Goal: Task Accomplishment & Management: Use online tool/utility

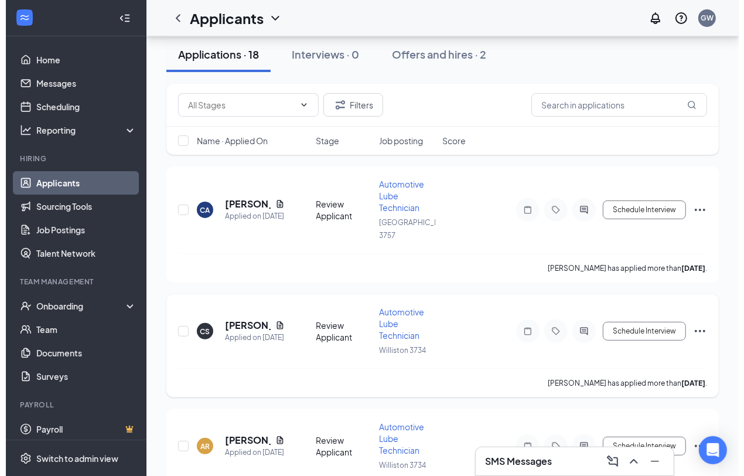
scroll to position [73, 0]
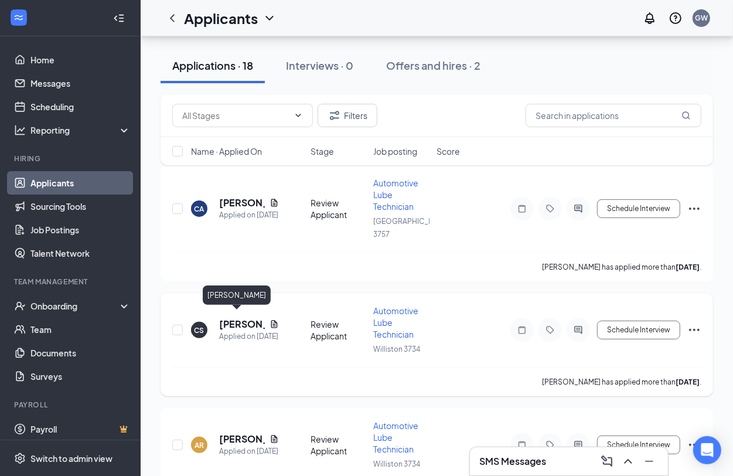
click at [242, 318] on h5 "[PERSON_NAME]" at bounding box center [242, 324] width 46 height 13
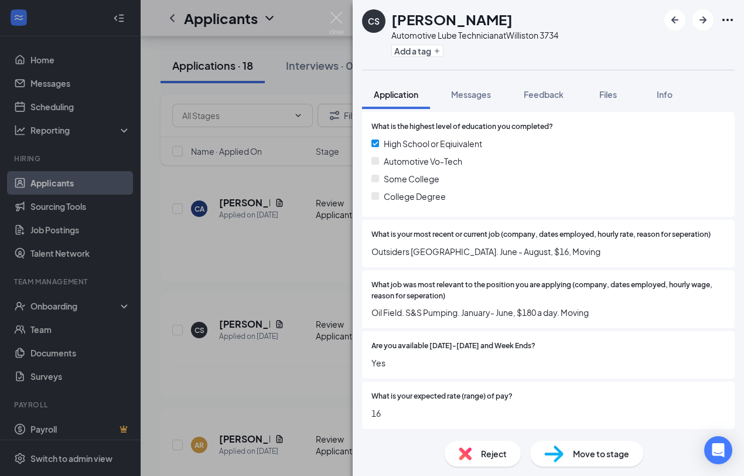
scroll to position [334, 0]
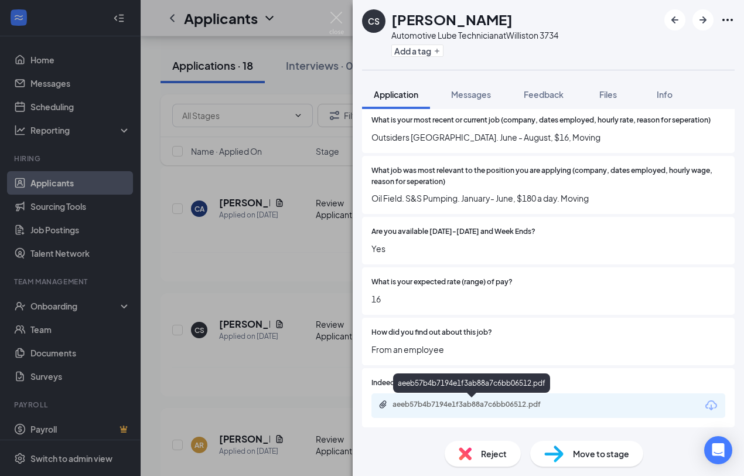
click at [529, 403] on div "aeeb57b4b7194e1f3ab88a7c6bb06512.pdf" at bounding box center [475, 404] width 164 height 9
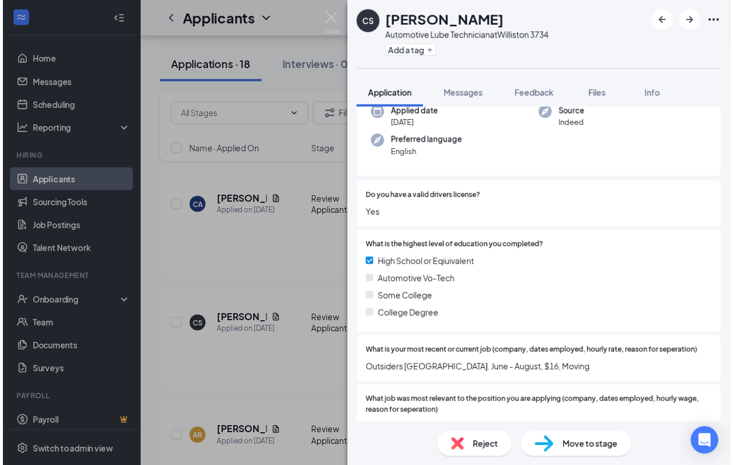
scroll to position [0, 0]
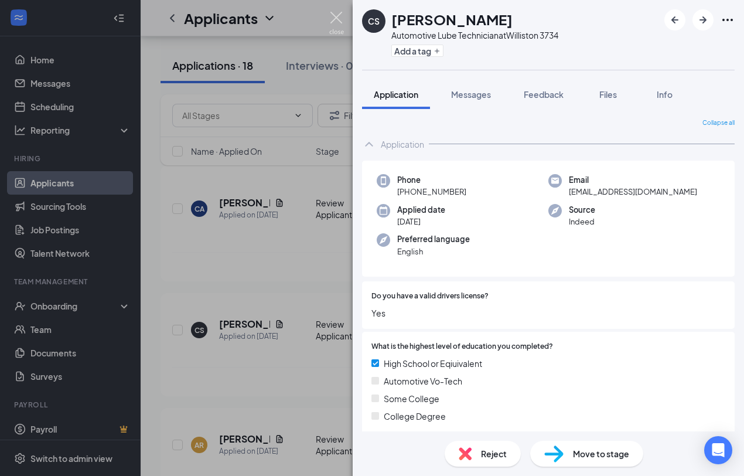
click at [338, 13] on img at bounding box center [336, 23] width 15 height 23
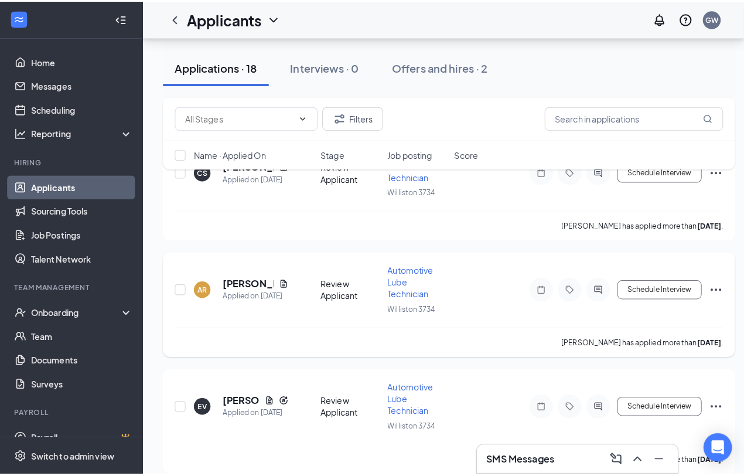
scroll to position [220, 0]
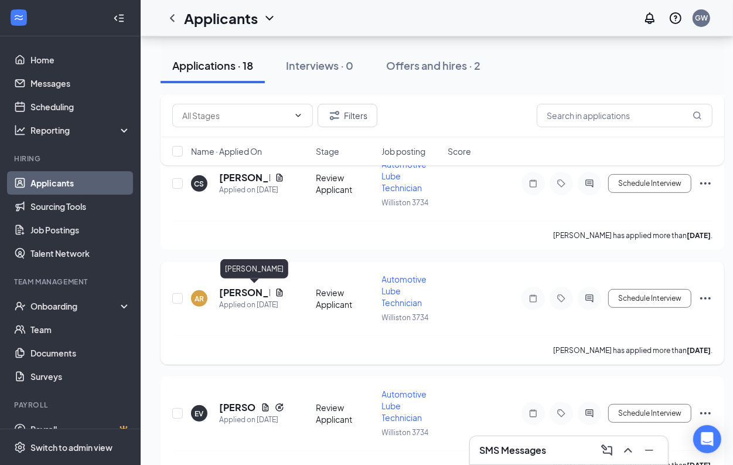
click at [237, 289] on h5 "[PERSON_NAME]" at bounding box center [244, 292] width 51 height 13
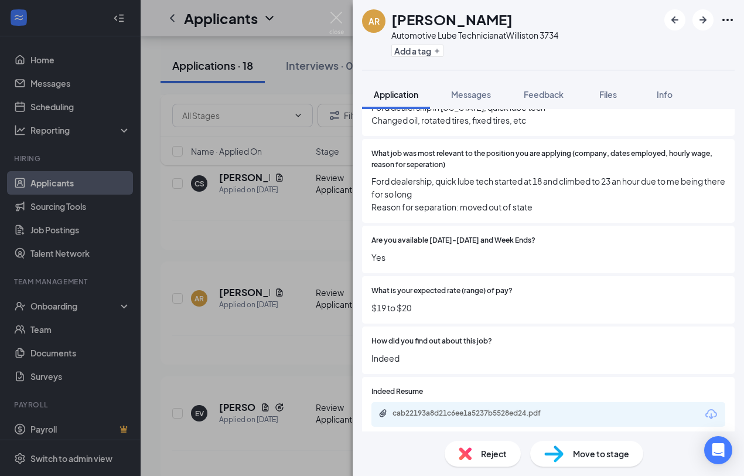
scroll to position [398, 0]
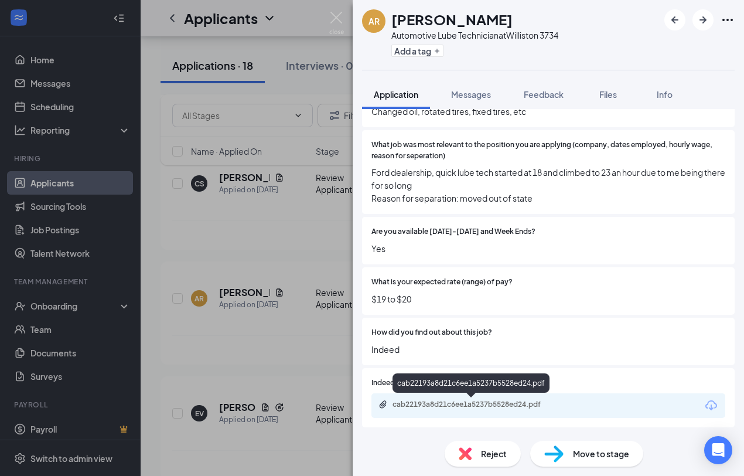
click at [485, 402] on div "cab22193a8d21c6ee1a5237b5528ed24.pdf" at bounding box center [475, 404] width 164 height 9
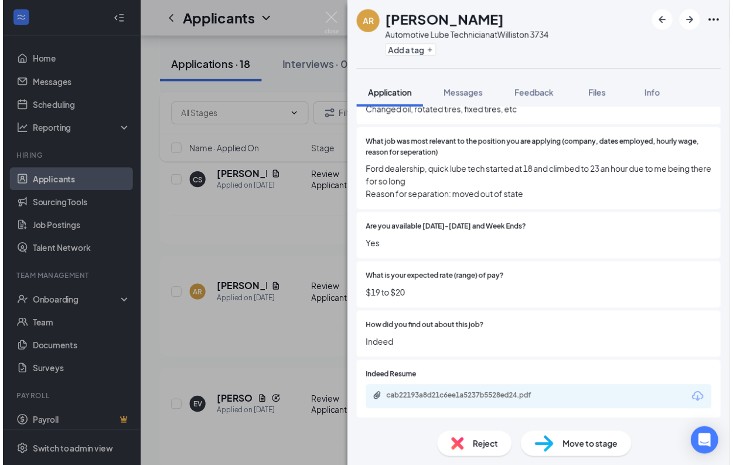
scroll to position [394, 0]
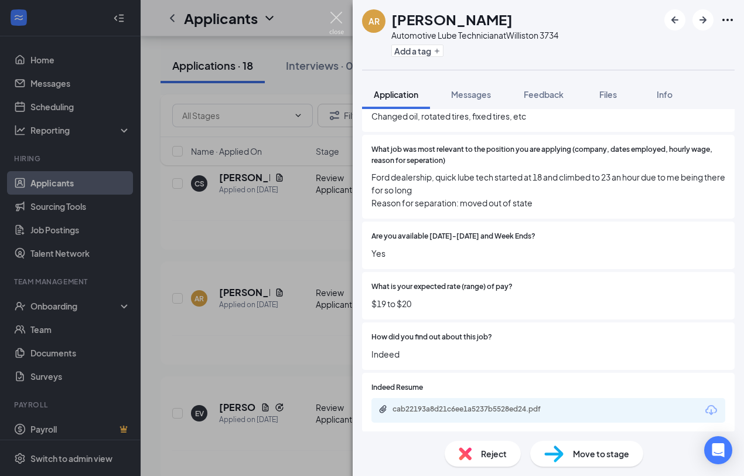
click at [338, 16] on img at bounding box center [336, 23] width 15 height 23
